Goal: Information Seeking & Learning: Stay updated

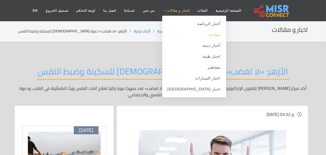
click at [199, 37] on link "حوادث" at bounding box center [194, 34] width 64 height 11
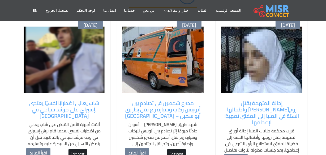
scroll to position [120, 0]
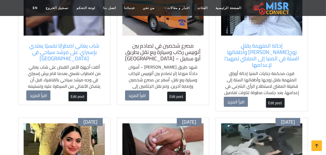
click at [183, 54] on h5 "مصرع شخصين في تصادم بين أتوبيس ركاب وسيارة ربع نقل بطريق أبو سمبل – [GEOGRAPHIC…" at bounding box center [163, 51] width 76 height 19
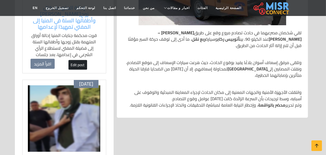
scroll to position [217, 0]
